Goal: Task Accomplishment & Management: Use online tool/utility

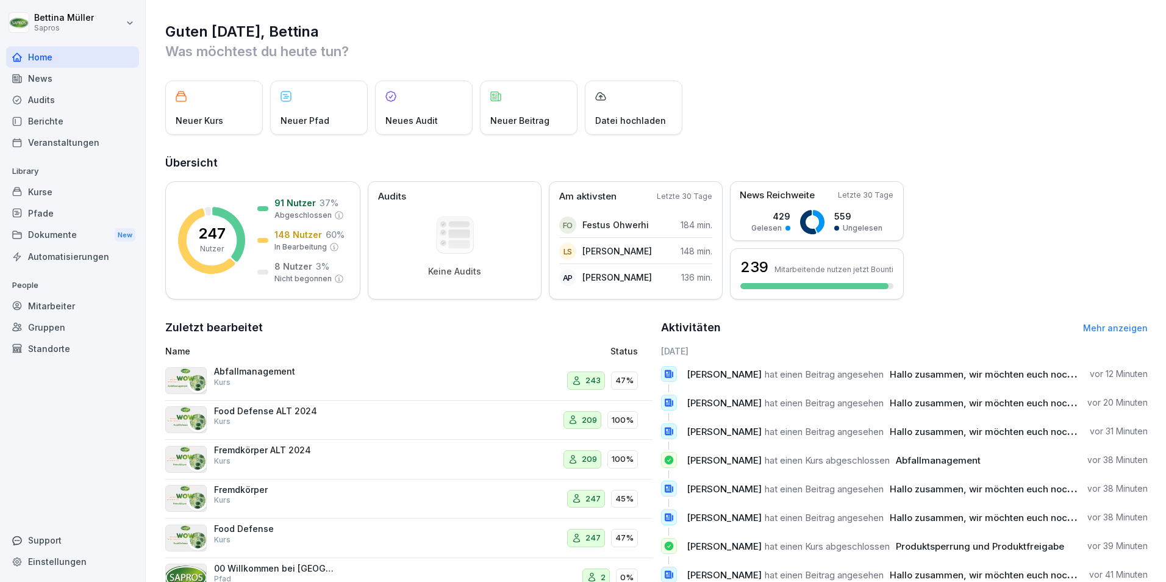
click at [76, 311] on div "Mitarbeiter" at bounding box center [72, 305] width 133 height 21
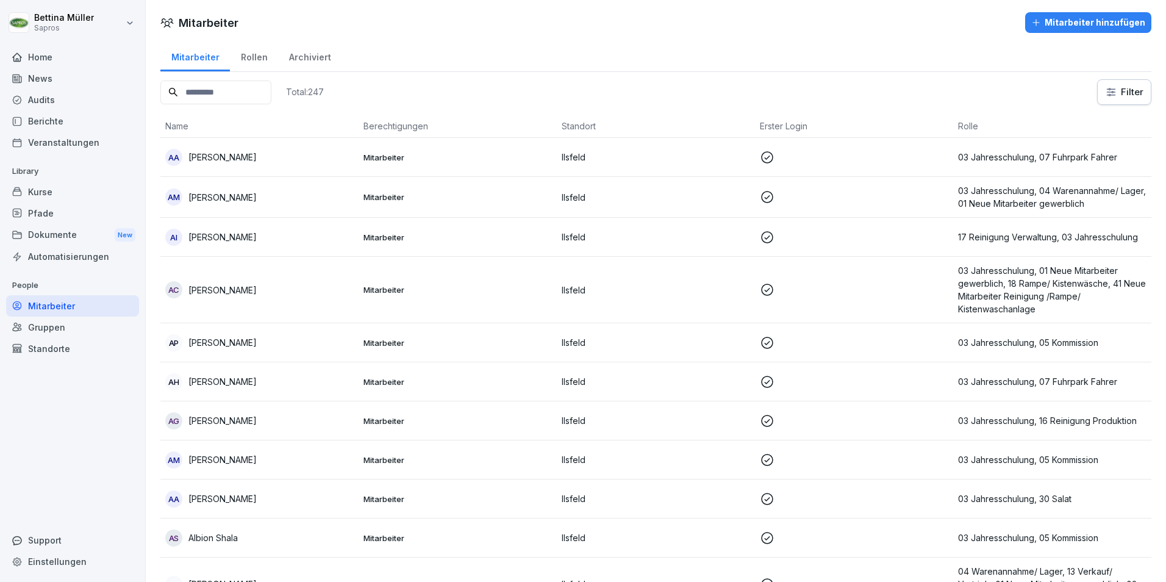
click at [254, 94] on input at bounding box center [215, 92] width 111 height 24
type input "*****"
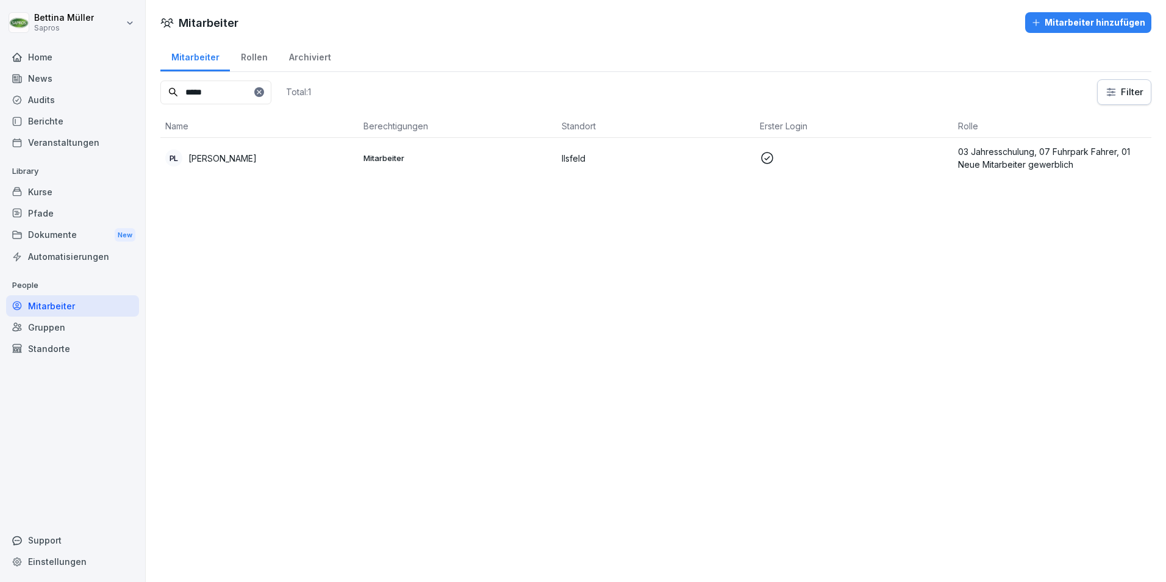
click at [282, 152] on div "PL [PERSON_NAME]" at bounding box center [259, 157] width 188 height 17
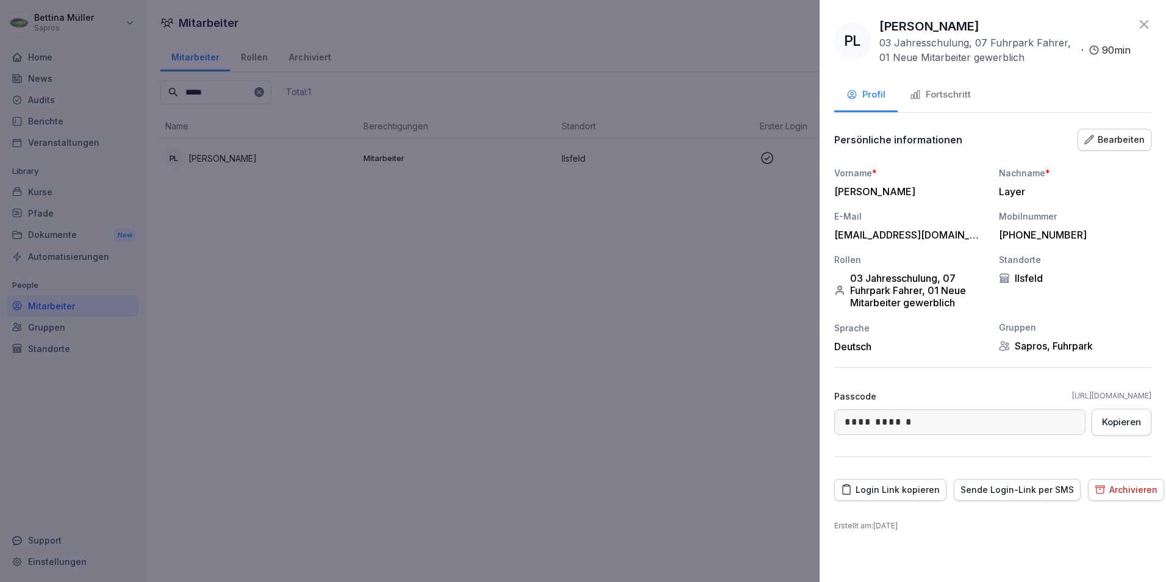
drag, startPoint x: 958, startPoint y: 107, endPoint x: 957, endPoint y: 101, distance: 6.4
click at [958, 105] on button "Fortschritt" at bounding box center [939, 95] width 85 height 33
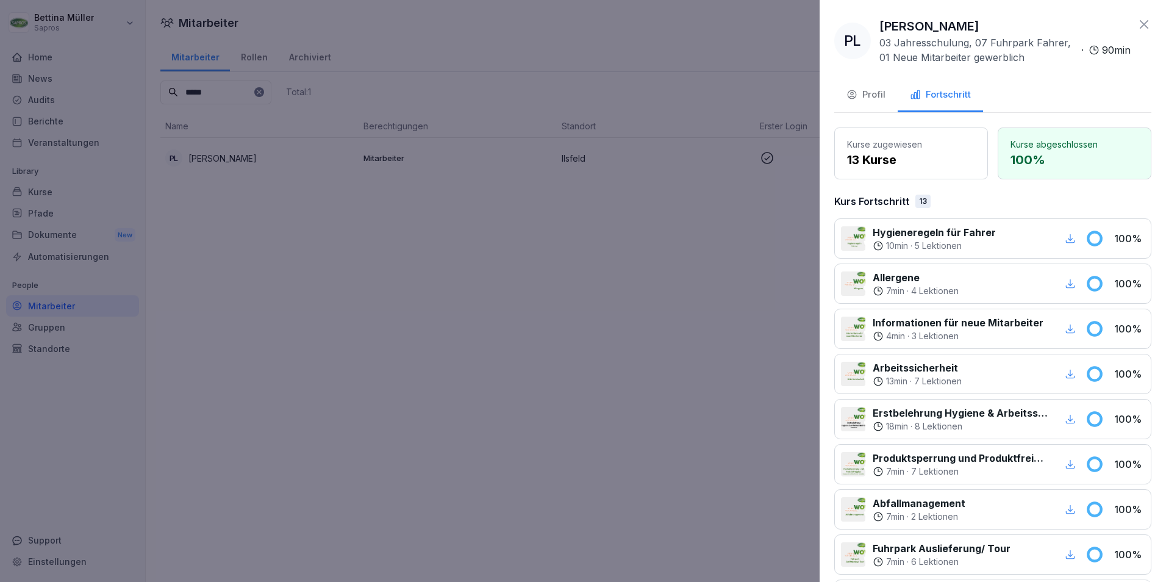
click at [1136, 29] on icon at bounding box center [1143, 24] width 15 height 15
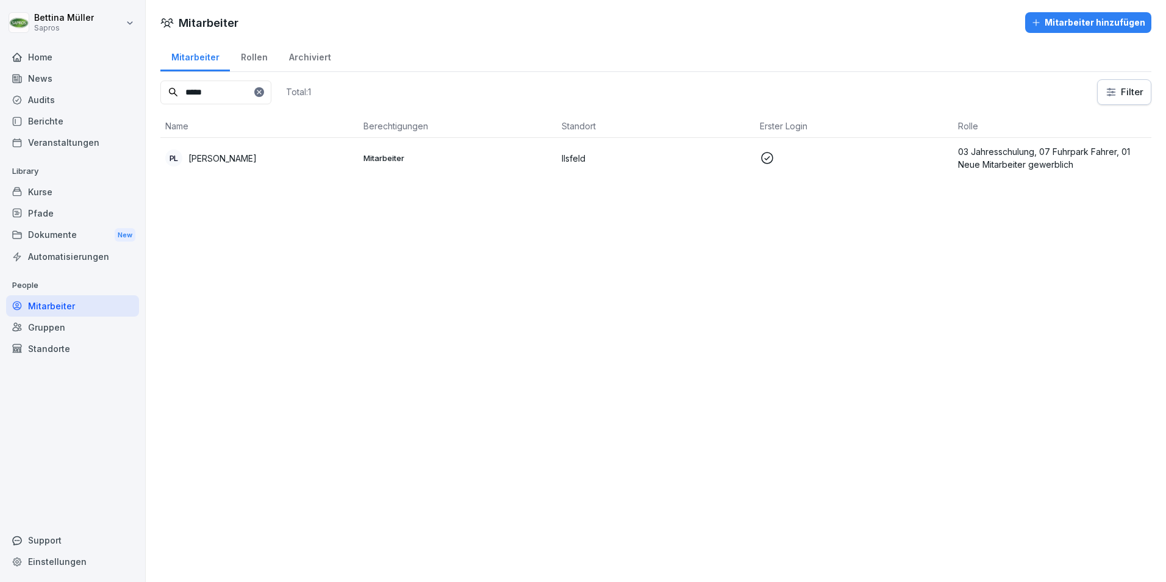
click at [186, 59] on div "Mitarbeiter" at bounding box center [195, 55] width 70 height 31
click at [40, 305] on div "Mitarbeiter" at bounding box center [72, 305] width 133 height 21
click at [35, 59] on div "Home" at bounding box center [72, 56] width 133 height 21
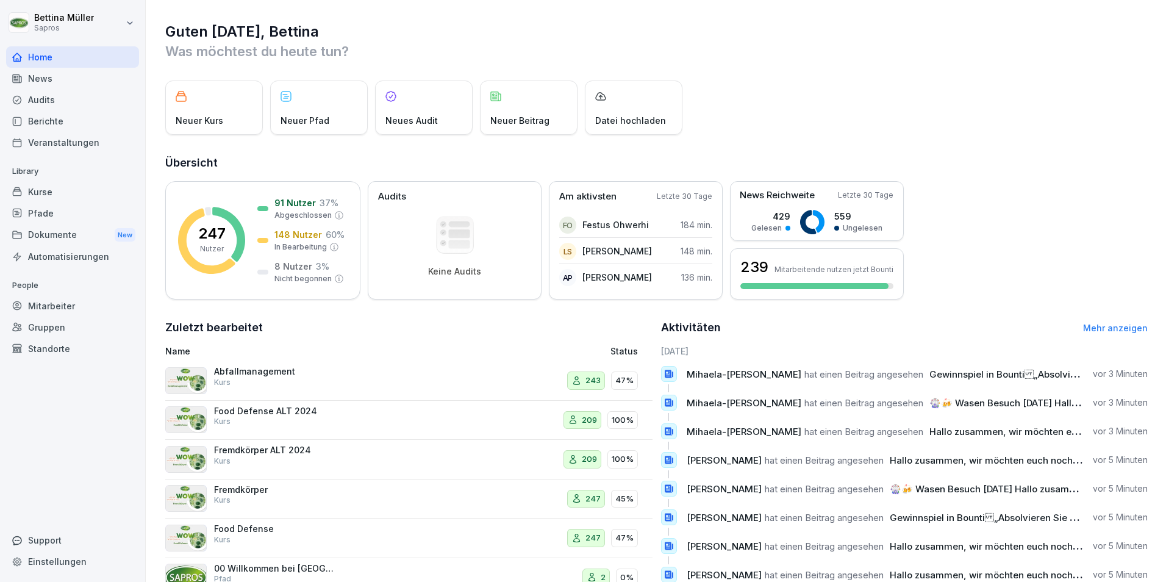
click at [59, 306] on div "Mitarbeiter" at bounding box center [72, 305] width 133 height 21
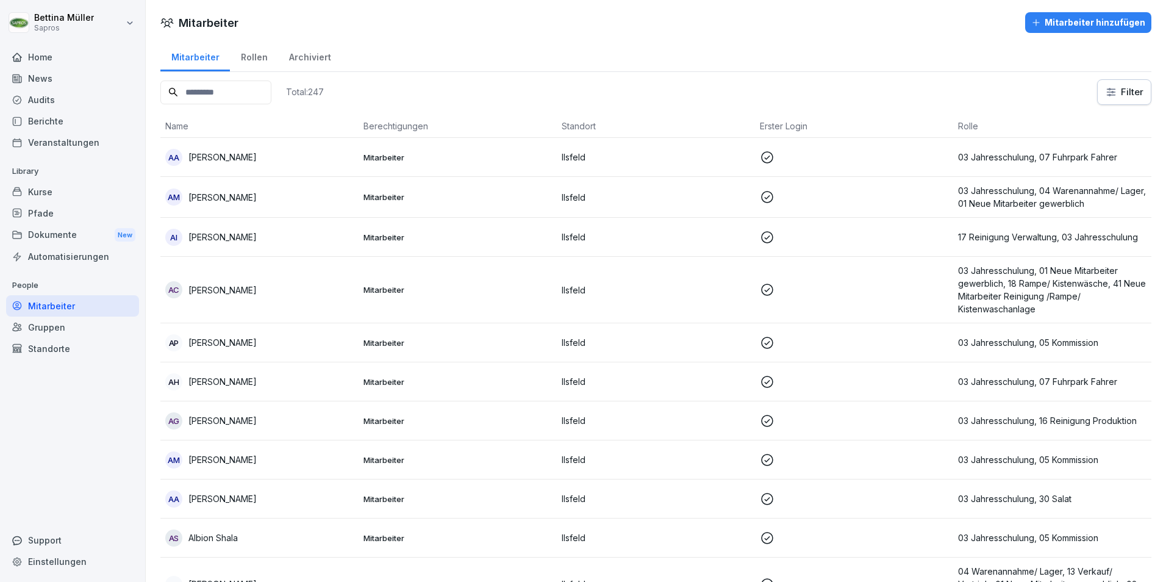
click at [40, 49] on div "Home" at bounding box center [72, 56] width 133 height 21
